Goal: Task Accomplishment & Management: Manage account settings

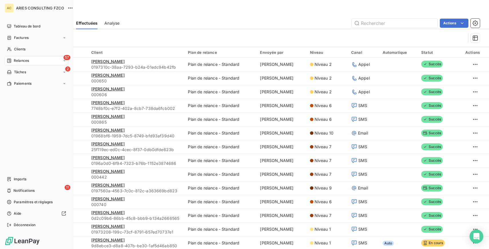
click at [14, 59] on span "Relances" at bounding box center [21, 60] width 15 height 5
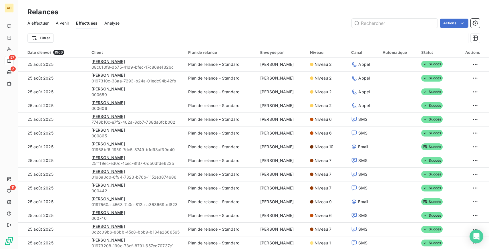
click at [41, 21] on span "À effectuer" at bounding box center [37, 23] width 21 height 6
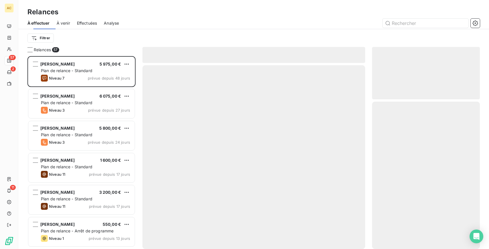
scroll to position [193, 108]
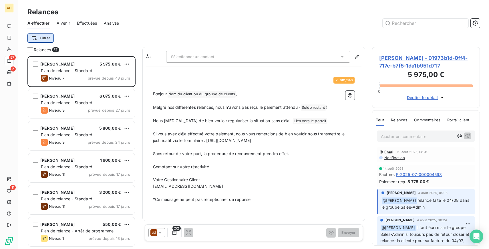
click at [43, 37] on html "AC 57 2 11 Relances À effectuer À venir Effectuées Analyse Filtrer Relances 57 …" at bounding box center [244, 124] width 489 height 249
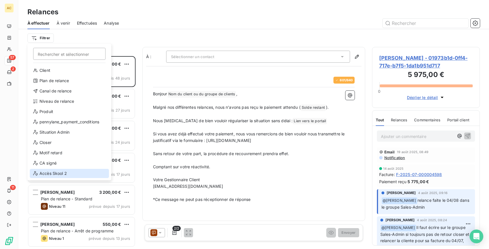
scroll to position [82, 0]
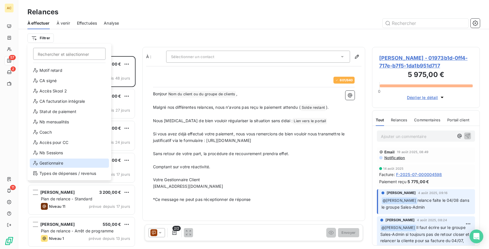
click at [57, 162] on div "Gestionnaire" at bounding box center [69, 162] width 79 height 9
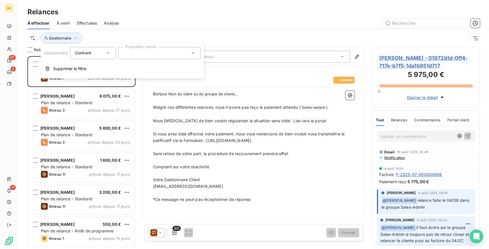
click at [166, 51] on div at bounding box center [159, 53] width 82 height 12
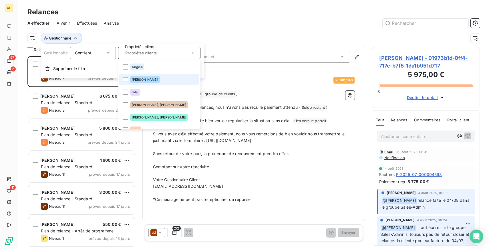
click at [140, 81] on span "[PERSON_NAME]" at bounding box center [145, 79] width 26 height 3
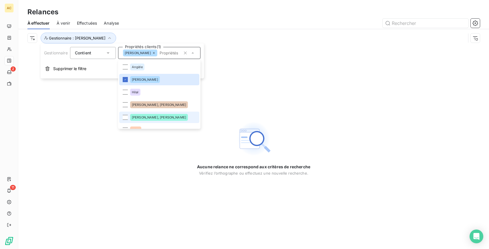
click at [154, 116] on li "[PERSON_NAME], [PERSON_NAME]" at bounding box center [159, 117] width 80 height 11
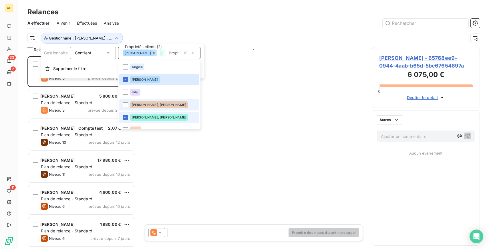
scroll to position [193, 108]
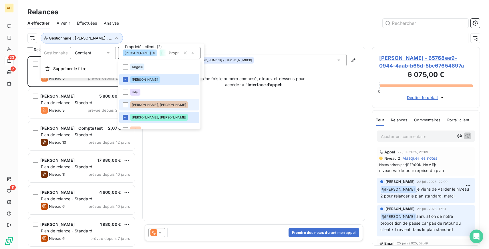
click at [155, 102] on div "[PERSON_NAME], [PERSON_NAME]" at bounding box center [159, 104] width 58 height 7
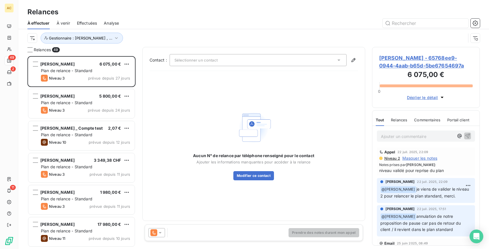
click at [180, 25] on div at bounding box center [303, 23] width 354 height 9
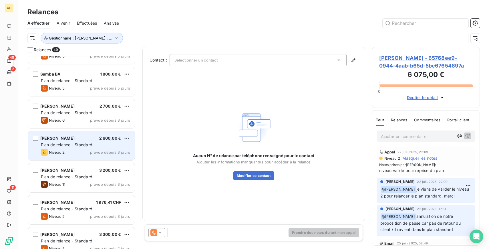
scroll to position [468, 0]
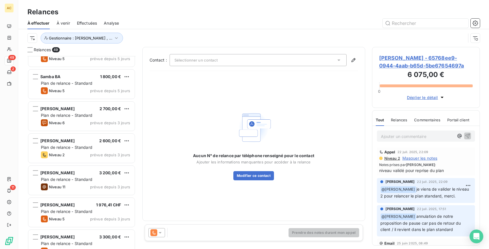
click at [90, 23] on span "Effectuées" at bounding box center [87, 23] width 20 height 6
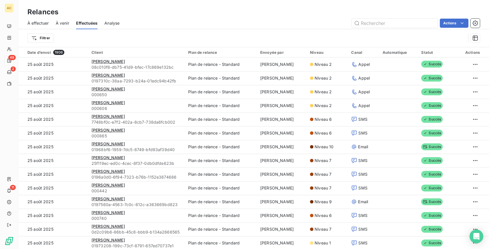
click at [275, 25] on div "Actions" at bounding box center [302, 23] width 353 height 9
click at [475, 24] on icon "button" at bounding box center [475, 23] width 6 height 6
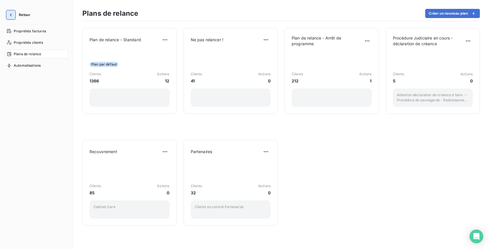
click at [14, 15] on button "button" at bounding box center [10, 14] width 9 height 9
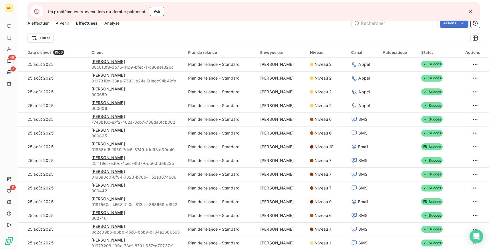
click at [470, 11] on icon "button" at bounding box center [471, 12] width 6 height 6
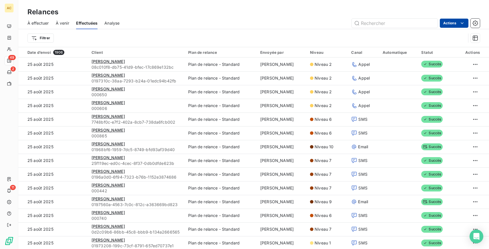
click at [453, 23] on html "AC 49 2 11 Relances À effectuer À venir Effectuées Analyse Actions Filtrer Date…" at bounding box center [244, 124] width 489 height 249
click at [424, 33] on div "Exporter les relances (1906 relances)" at bounding box center [423, 35] width 84 height 9
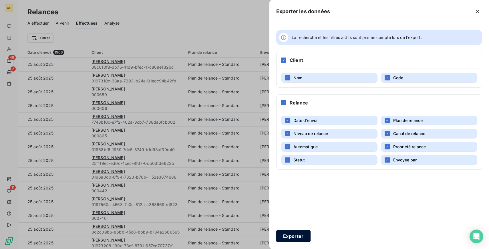
click at [293, 237] on button "Exporter" at bounding box center [293, 236] width 34 height 12
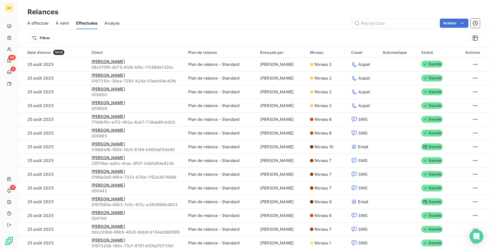
click at [35, 23] on span "À effectuer" at bounding box center [37, 23] width 21 height 6
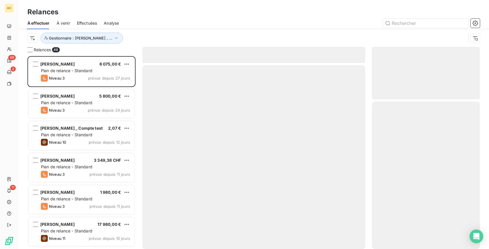
scroll to position [193, 108]
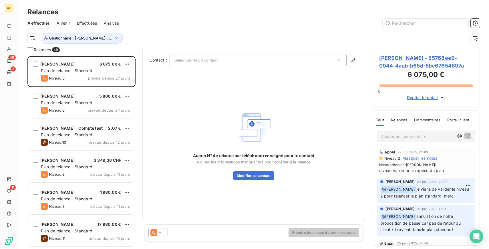
click at [89, 20] on div "Effectuées" at bounding box center [87, 23] width 20 height 12
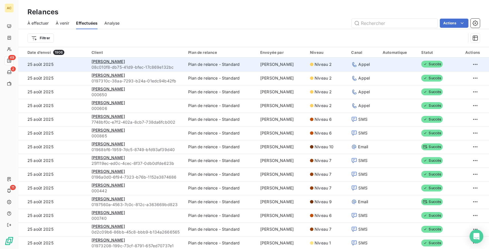
click at [299, 61] on td "[PERSON_NAME]" at bounding box center [282, 64] width 50 height 14
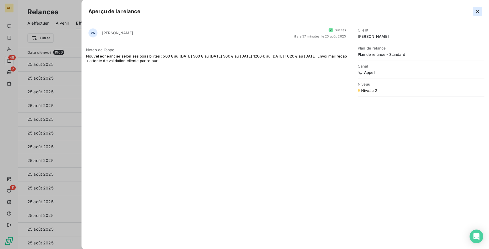
click at [478, 11] on icon "button" at bounding box center [478, 12] width 6 height 6
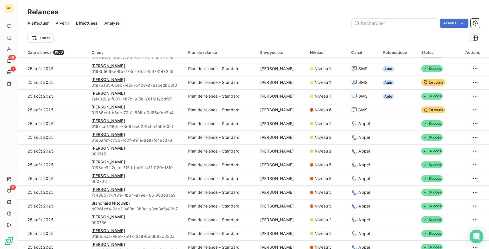
scroll to position [375, 0]
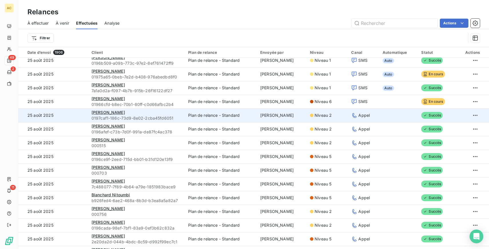
click at [368, 116] on span "Appel" at bounding box center [363, 115] width 11 height 6
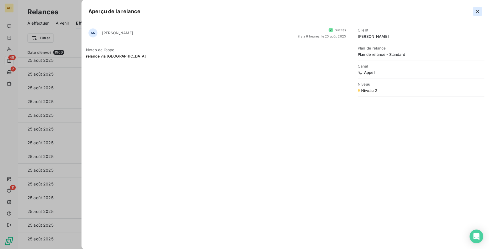
click at [476, 13] on icon "button" at bounding box center [478, 12] width 6 height 6
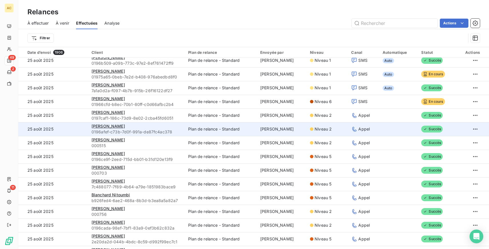
click at [357, 131] on div "Appel" at bounding box center [363, 129] width 25 height 6
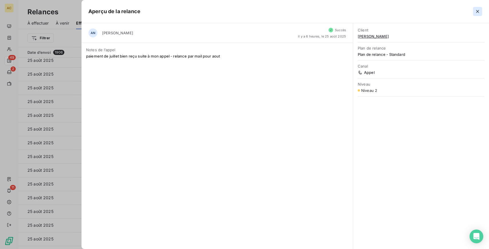
click at [478, 10] on icon "button" at bounding box center [478, 12] width 6 height 6
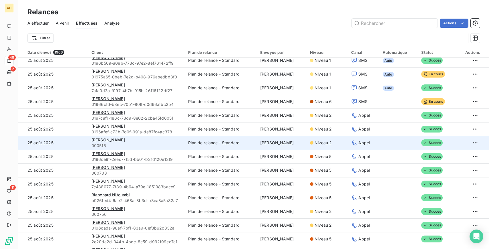
click at [354, 144] on icon at bounding box center [354, 143] width 6 height 6
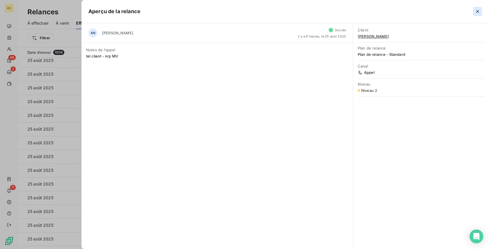
click at [478, 12] on icon "button" at bounding box center [477, 11] width 3 height 3
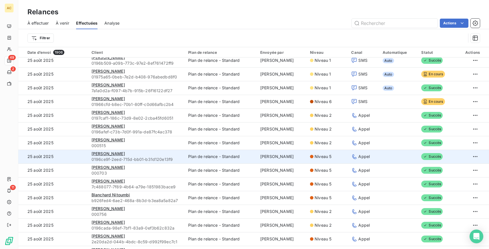
click at [331, 156] on div "Niveau 5" at bounding box center [327, 157] width 34 height 6
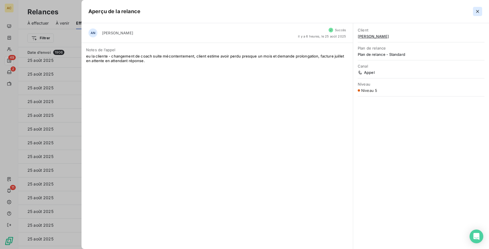
click at [477, 10] on icon "button" at bounding box center [478, 12] width 6 height 6
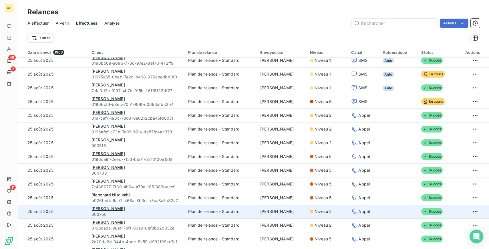
click at [281, 206] on td "[PERSON_NAME]" at bounding box center [282, 211] width 50 height 14
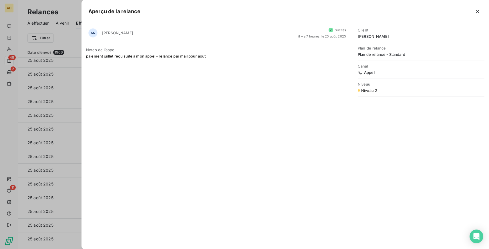
click at [266, 159] on div "AN [PERSON_NAME] il y a 7 heures, le 25 août 2025 Notes de l’[PERSON_NAME] paie…" at bounding box center [218, 136] width 272 height 226
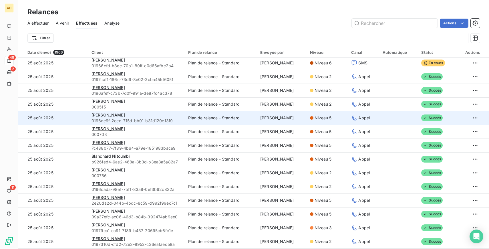
scroll to position [418, 0]
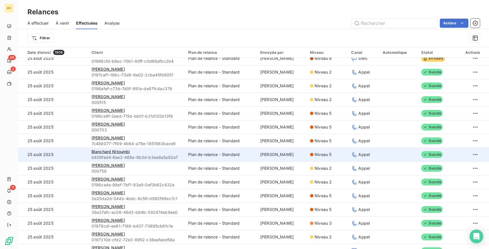
click at [359, 156] on span "Appel" at bounding box center [363, 155] width 11 height 6
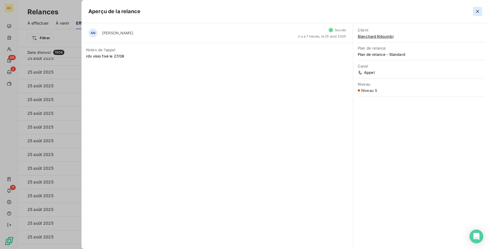
click at [479, 10] on icon "button" at bounding box center [477, 11] width 3 height 3
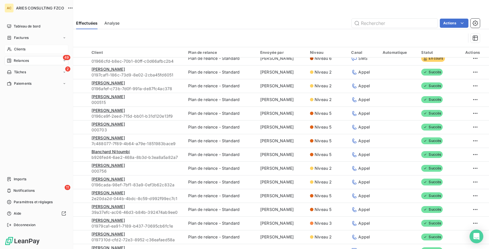
click at [25, 51] on span "Clients" at bounding box center [19, 49] width 11 height 5
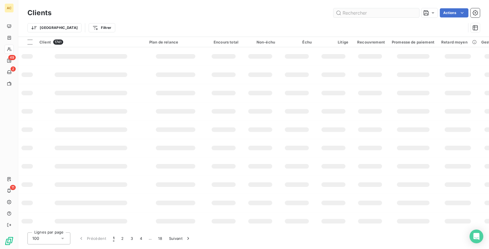
click at [357, 9] on input "text" at bounding box center [376, 12] width 86 height 9
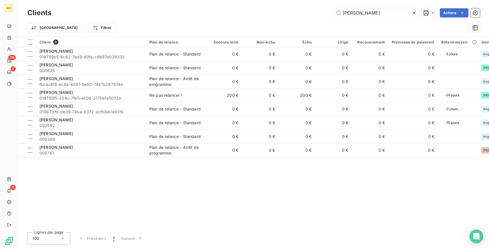
type input "[PERSON_NAME]"
click at [415, 11] on icon at bounding box center [414, 13] width 6 height 6
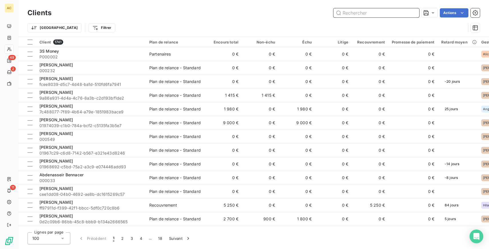
click at [351, 13] on input "text" at bounding box center [376, 12] width 86 height 9
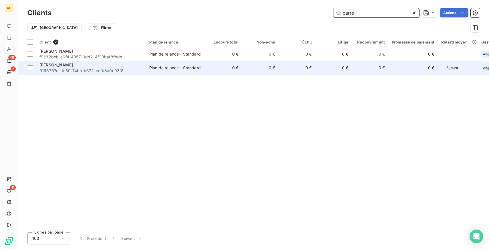
type input "parre"
click at [80, 68] on span "0198737d-de39-74ba-b372-ecfb8a0e93f8" at bounding box center [90, 71] width 103 height 6
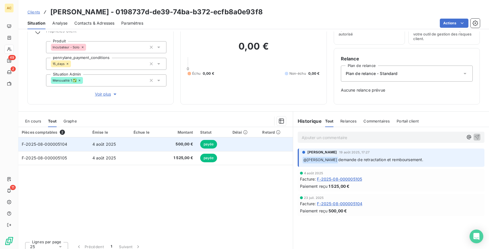
scroll to position [35, 0]
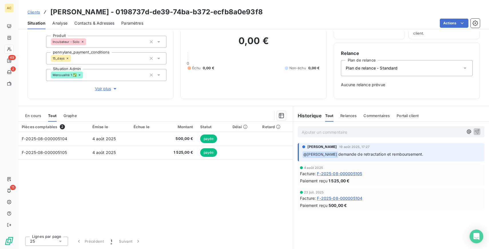
click at [100, 87] on span "Voir plus" at bounding box center [106, 89] width 23 height 6
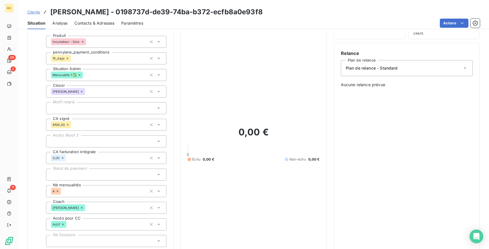
scroll to position [218, 0]
